Goal: Find specific page/section: Find specific page/section

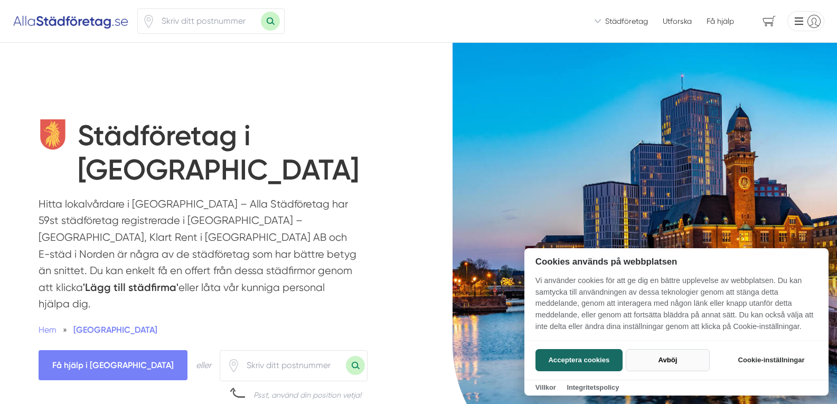
click at [661, 357] on button "Avböj" at bounding box center [668, 360] width 84 height 22
checkbox input "false"
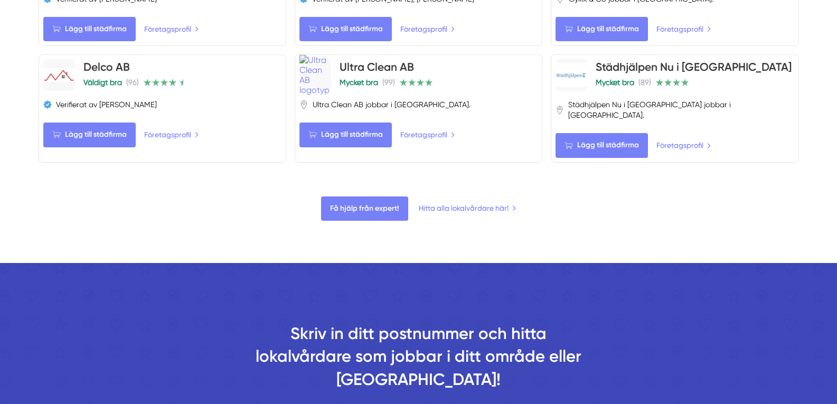
scroll to position [1109, 0]
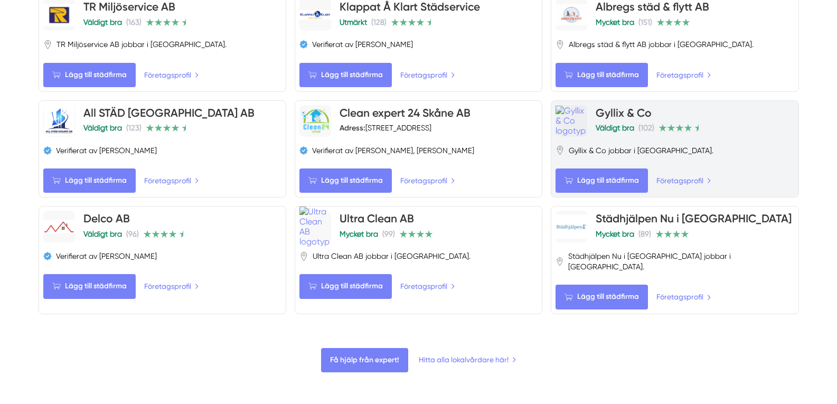
click at [610, 106] on link "Gyllix & Co" at bounding box center [624, 112] width 56 height 13
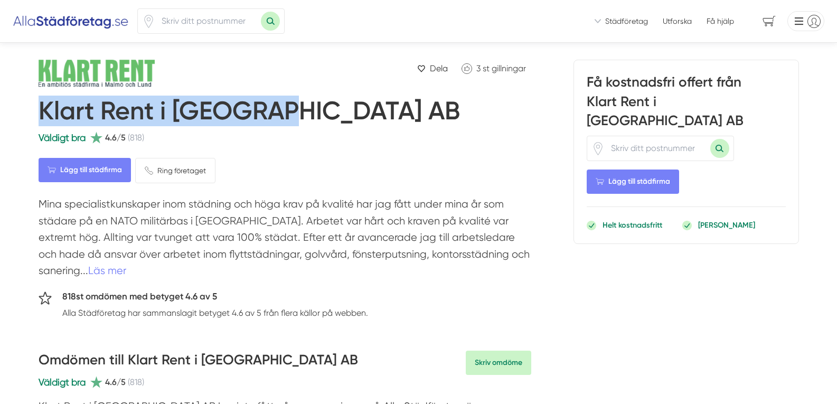
drag, startPoint x: 39, startPoint y: 109, endPoint x: 287, endPoint y: 109, distance: 248.2
click at [287, 109] on h1 "Klart Rent i [GEOGRAPHIC_DATA] AB" at bounding box center [249, 113] width 421 height 35
copy h1 "Klart Rent i [GEOGRAPHIC_DATA] AB"
